Goal: Transaction & Acquisition: Book appointment/travel/reservation

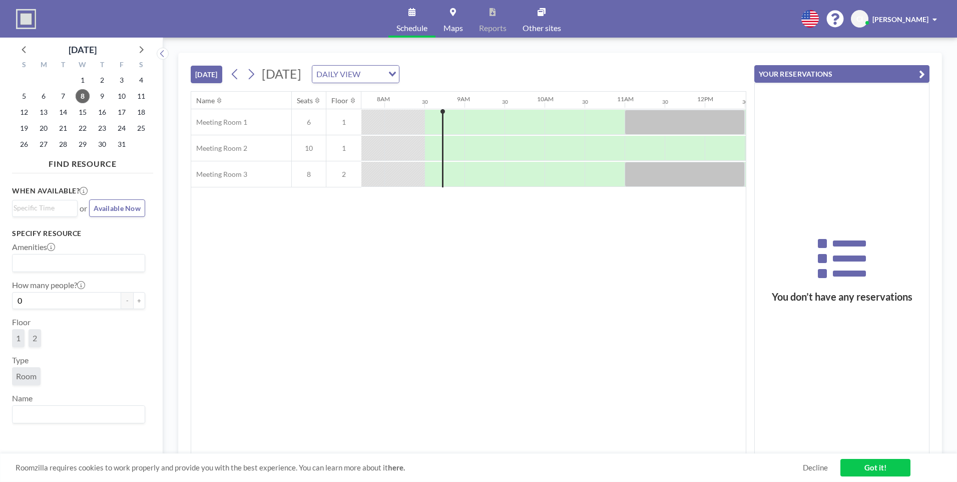
scroll to position [0, 641]
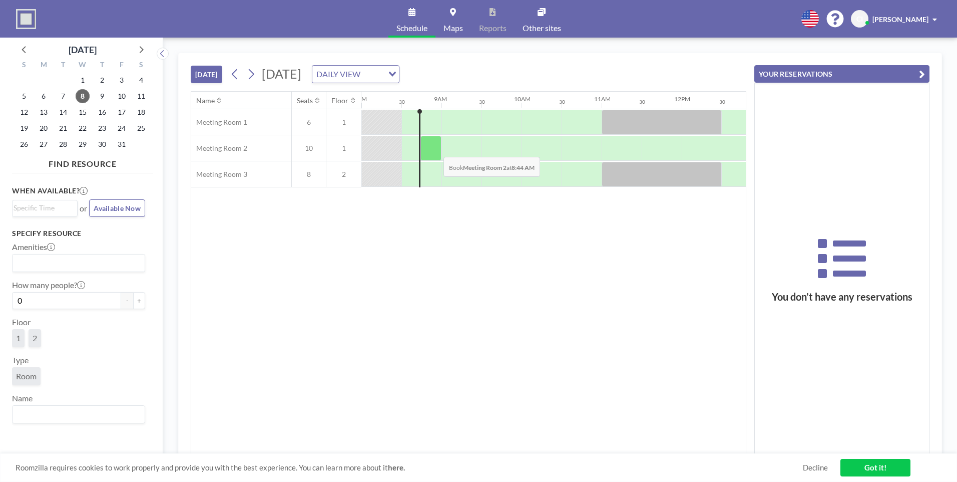
drag, startPoint x: 440, startPoint y: 146, endPoint x: 435, endPoint y: 149, distance: 5.8
click at [435, 149] on div at bounding box center [430, 148] width 21 height 25
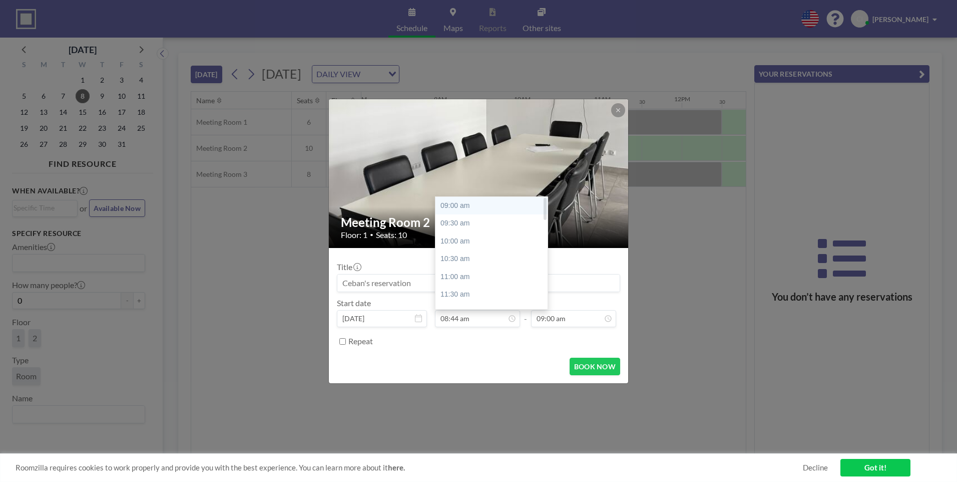
click at [462, 211] on div "09:00 am" at bounding box center [493, 206] width 117 height 18
type input "09:00 am"
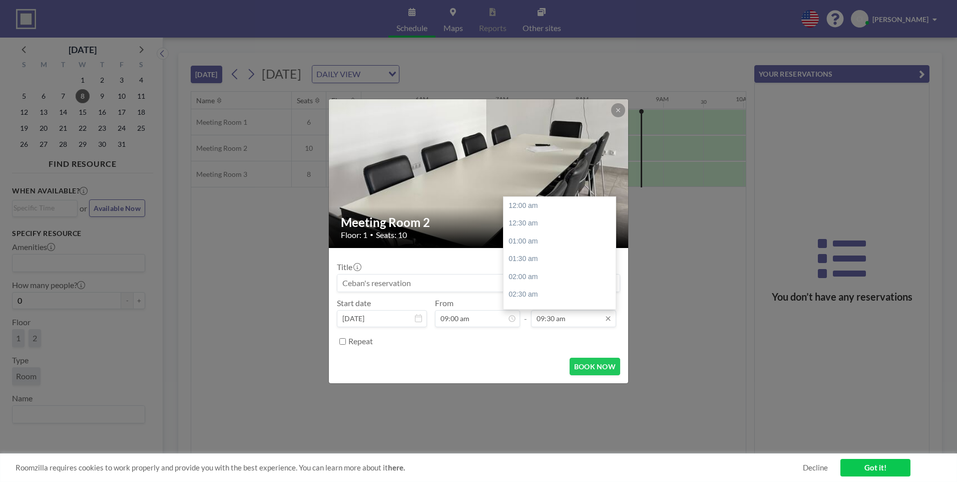
scroll to position [338, 0]
click at [568, 322] on input "09:30 am" at bounding box center [573, 318] width 85 height 17
click at [531, 273] on div "05:00 pm" at bounding box center [562, 273] width 117 height 18
type input "05:00 pm"
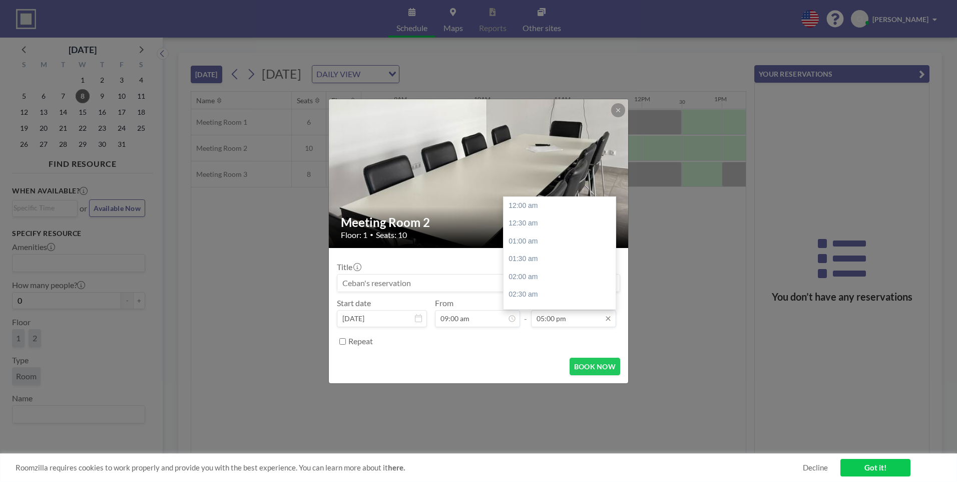
scroll to position [606, 0]
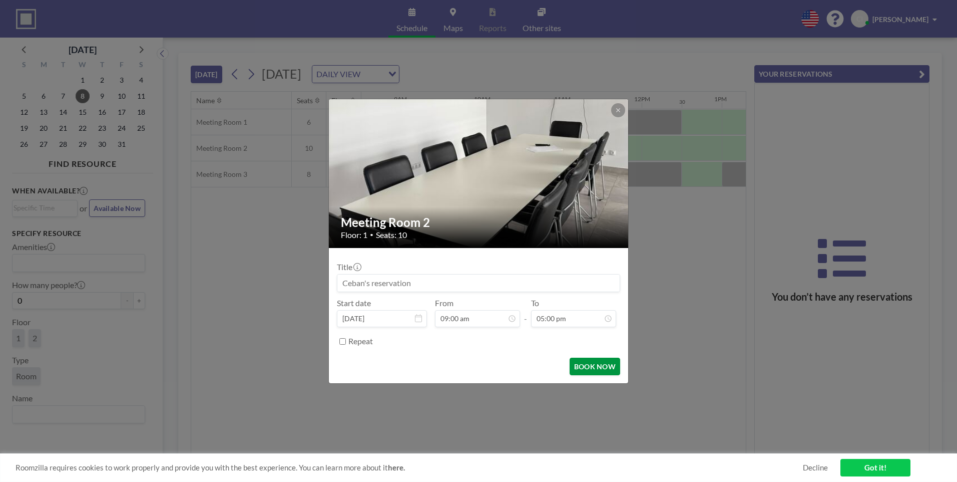
click at [596, 369] on button "BOOK NOW" at bounding box center [595, 366] width 51 height 18
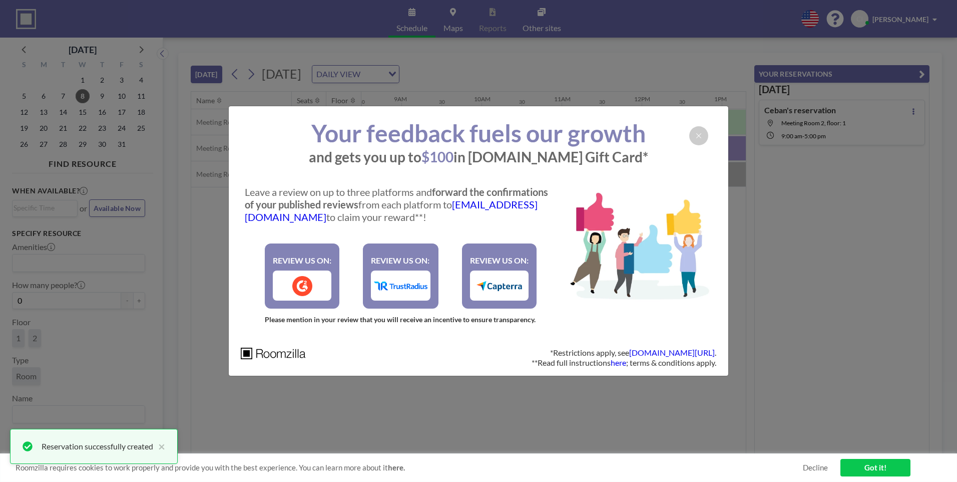
click at [689, 142] on h1 "Your feedback fuels our growth" at bounding box center [479, 133] width 476 height 30
click at [702, 136] on div at bounding box center [698, 135] width 19 height 19
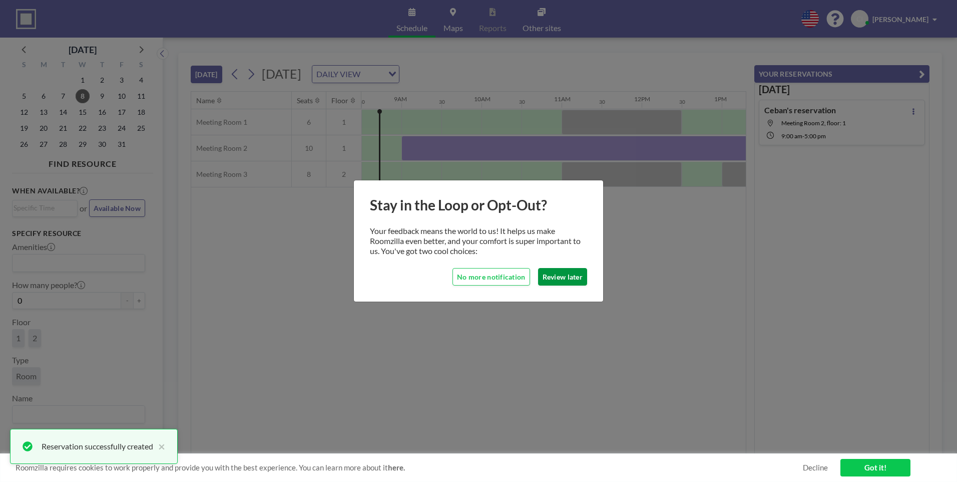
click at [565, 276] on button "Review later" at bounding box center [562, 277] width 49 height 18
